Goal: Find specific page/section: Find specific page/section

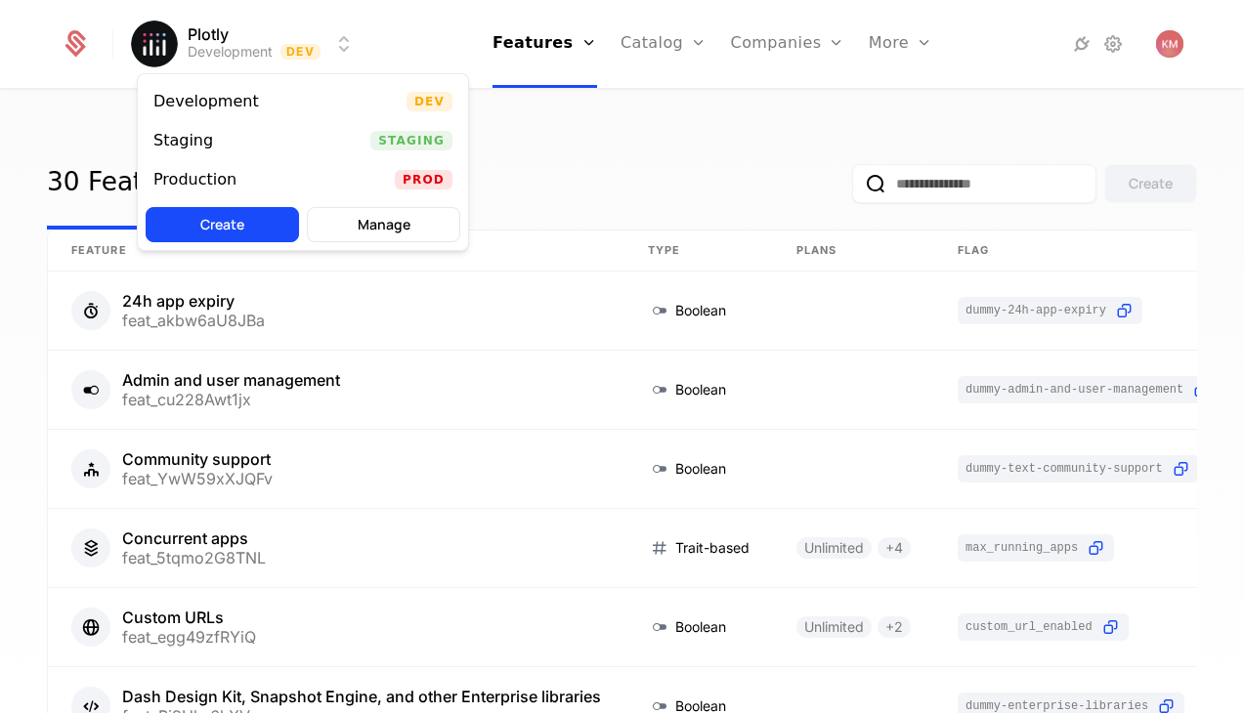
click at [294, 50] on html "Plotly Development Dev Features Features Flags Catalog Plans Add Ons Credits Co…" at bounding box center [622, 356] width 1244 height 713
click at [287, 173] on div "Production Prod" at bounding box center [303, 179] width 330 height 39
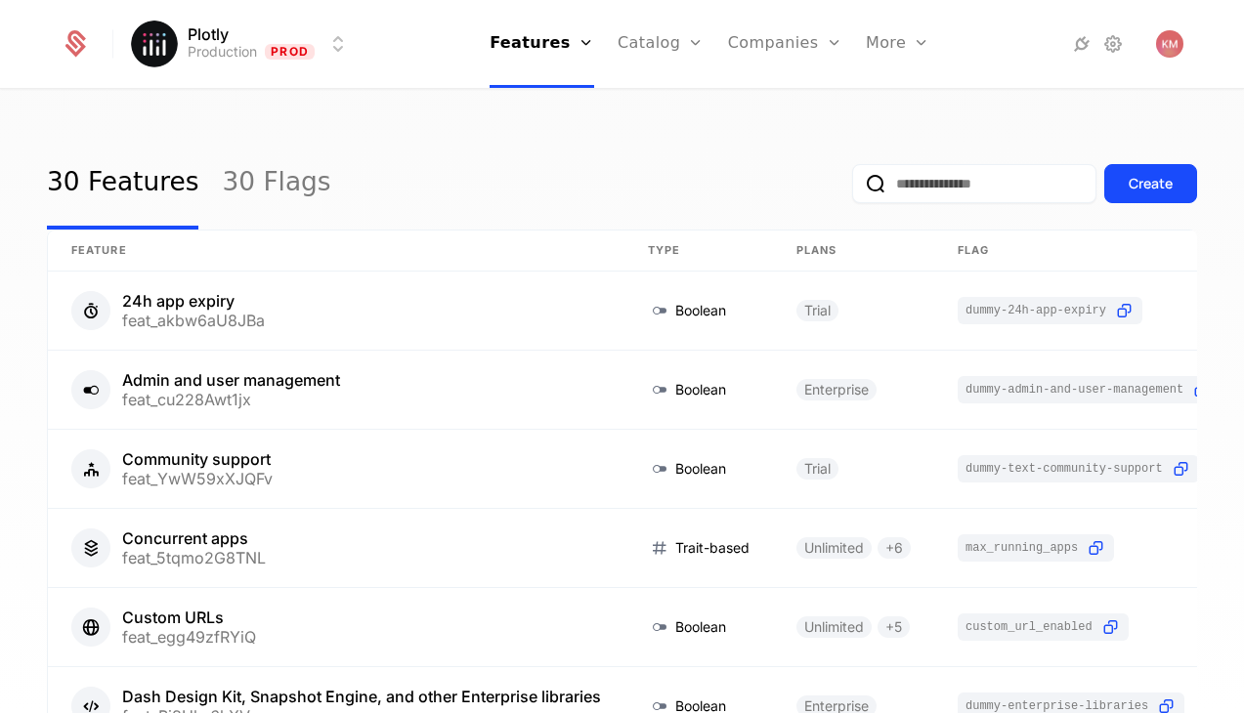
click at [565, 45] on link "Features" at bounding box center [541, 44] width 105 height 88
click at [669, 100] on link "Plans" at bounding box center [691, 96] width 101 height 16
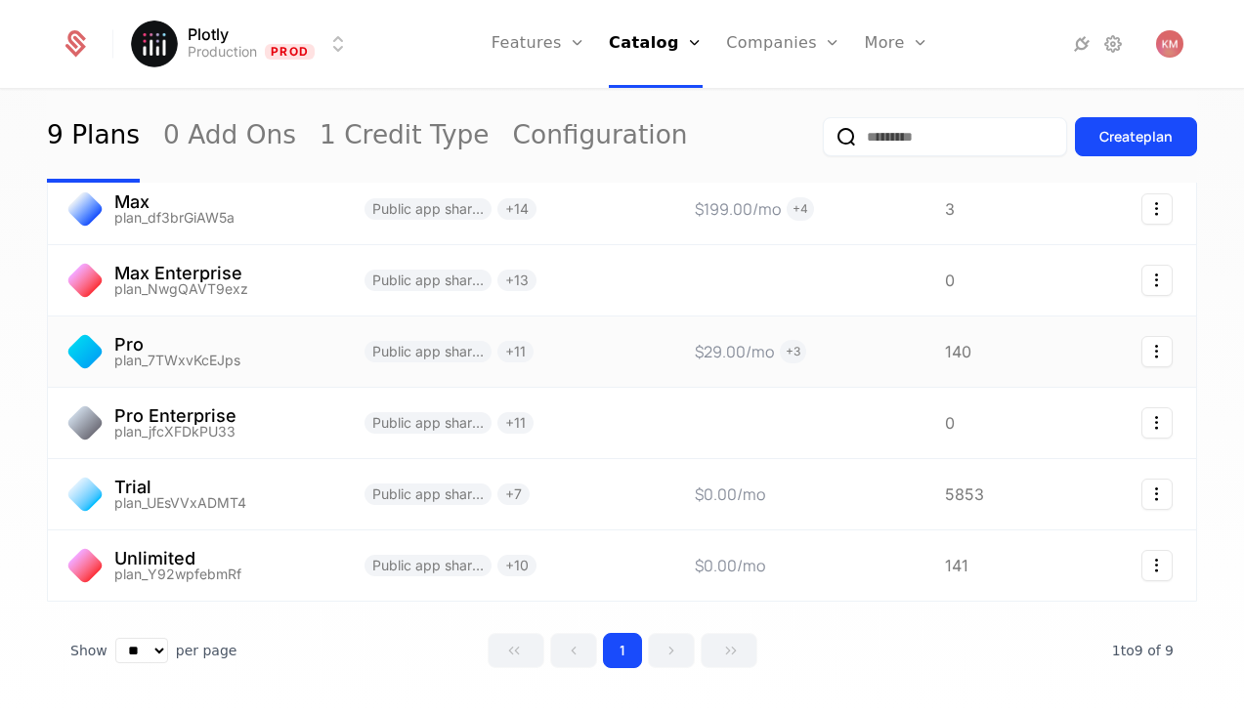
scroll to position [214, 0]
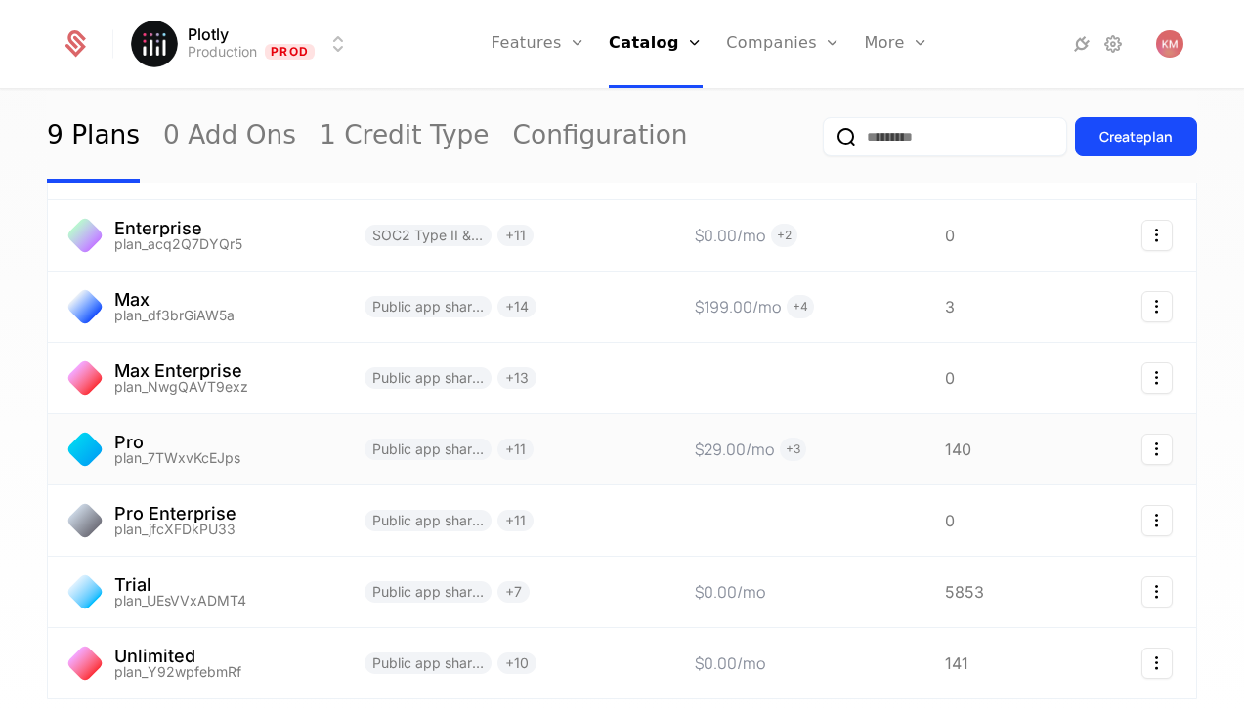
click at [871, 447] on link at bounding box center [796, 449] width 250 height 70
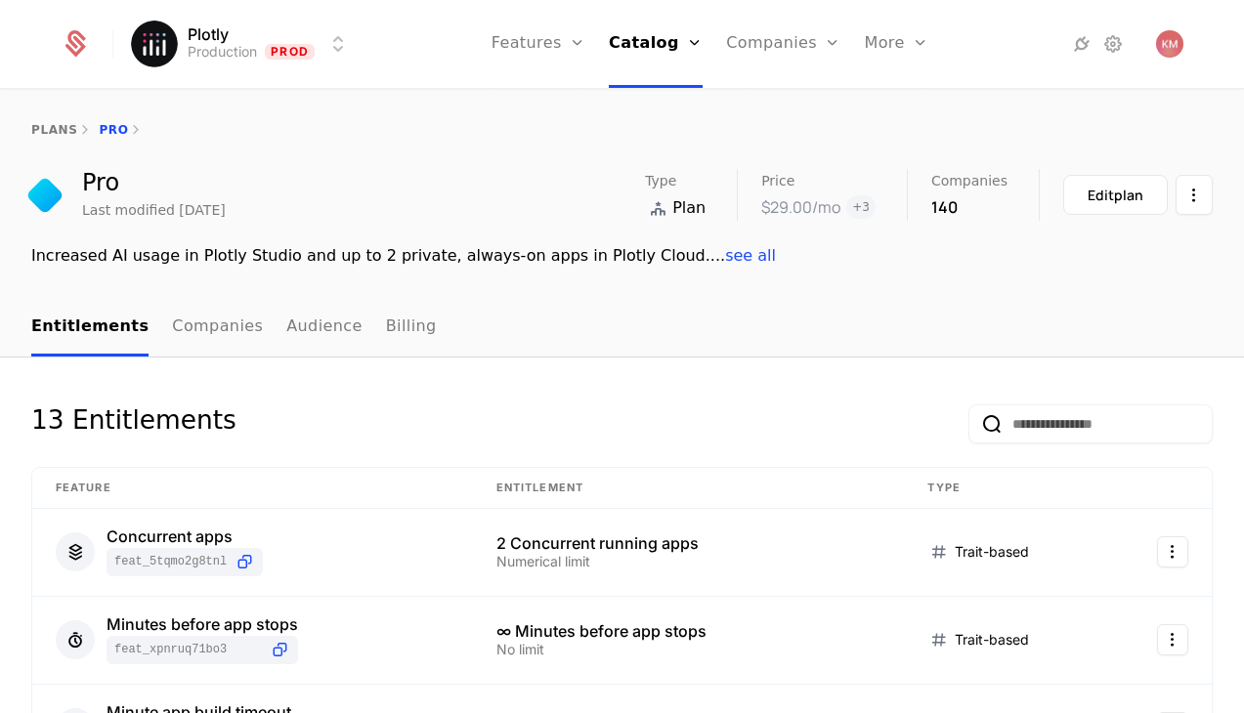
click at [207, 331] on link "Companies" at bounding box center [217, 328] width 91 height 58
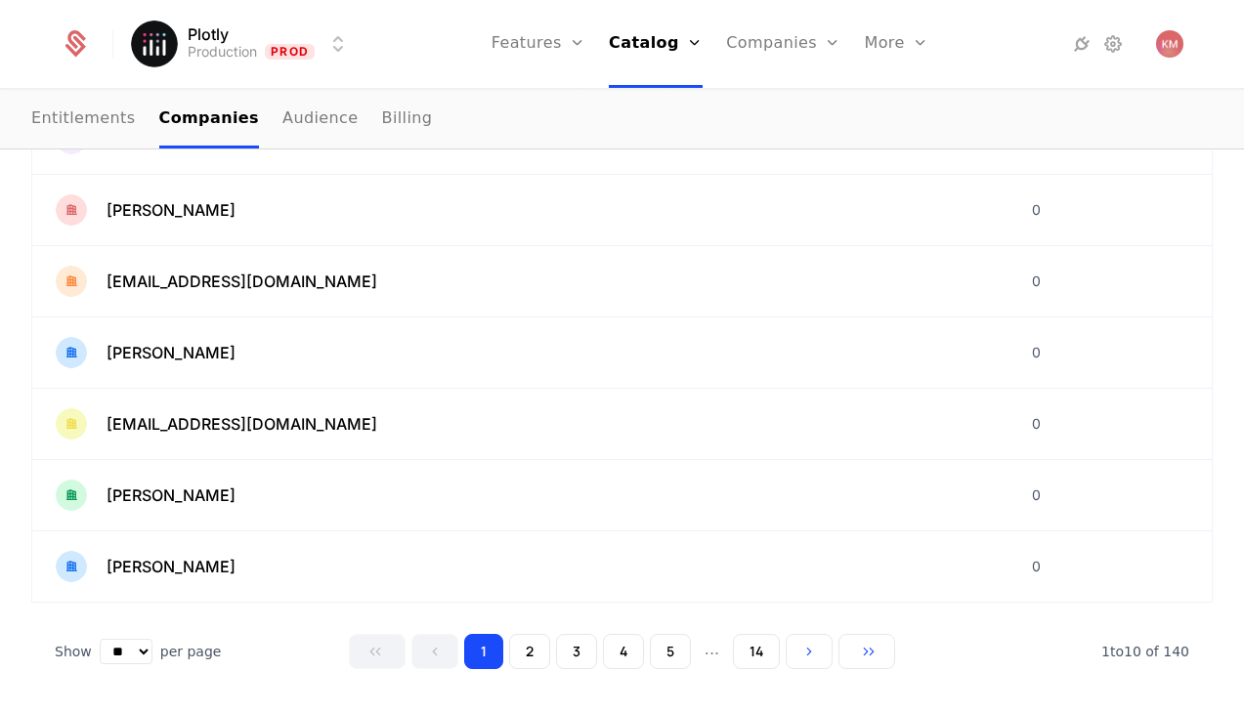
scroll to position [622, 0]
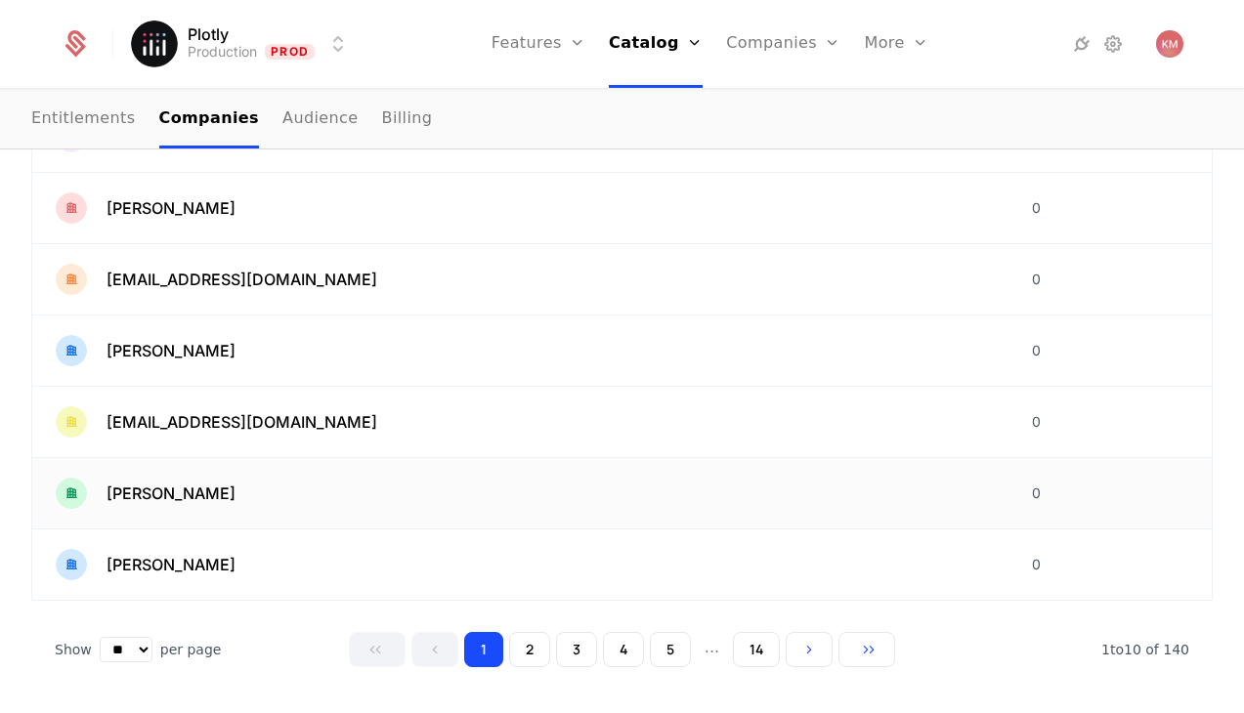
click at [75, 493] on img at bounding box center [71, 493] width 31 height 31
